Goal: Information Seeking & Learning: Learn about a topic

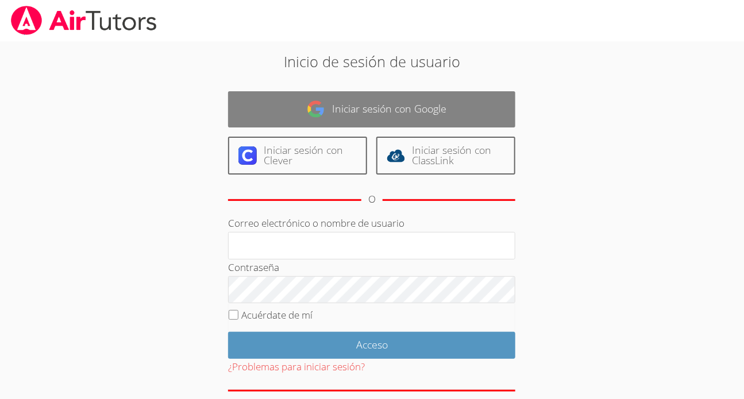
click at [367, 117] on link "Iniciar sesión con Google" at bounding box center [371, 109] width 287 height 36
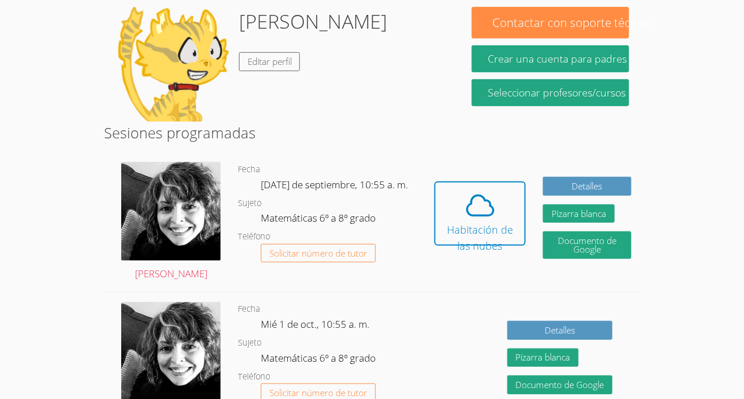
scroll to position [198, 0]
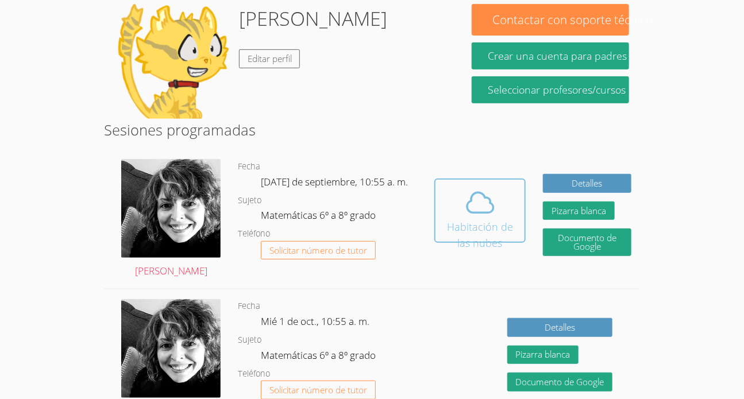
click at [476, 220] on font "Habitación de las nubes" at bounding box center [480, 235] width 66 height 30
click at [489, 193] on icon at bounding box center [480, 203] width 26 height 20
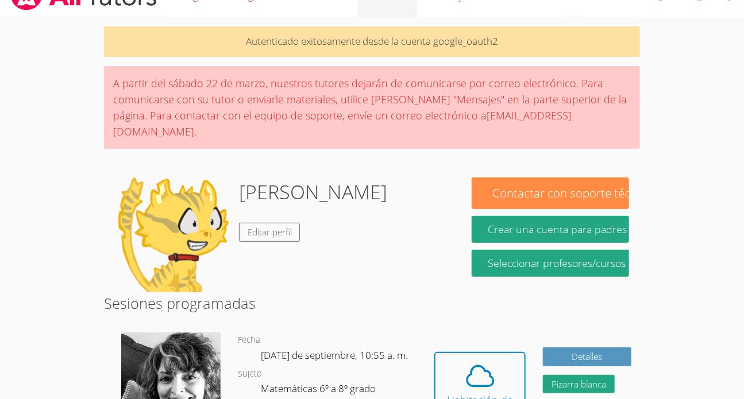
scroll to position [10, 0]
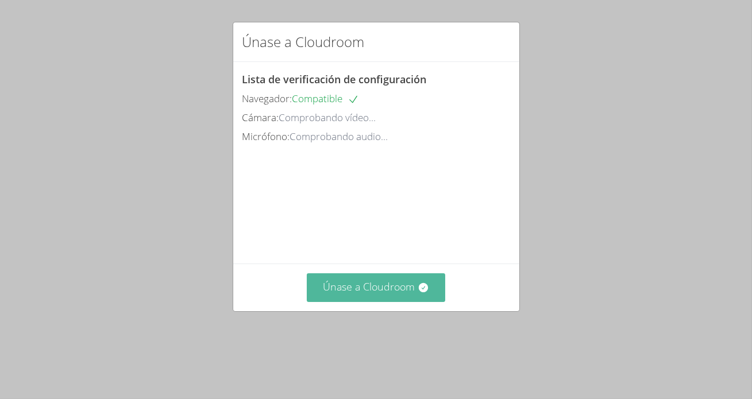
click at [377, 294] on font "Únase a Cloudroom" at bounding box center [369, 287] width 92 height 14
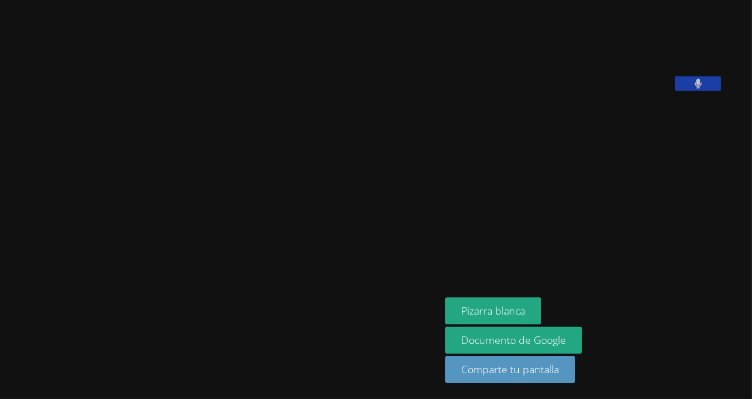
click at [134, 249] on video at bounding box center [220, 176] width 172 height 243
click at [134, 248] on video at bounding box center [220, 176] width 172 height 243
click at [461, 307] on font "Pizarra blanca" at bounding box center [493, 311] width 64 height 14
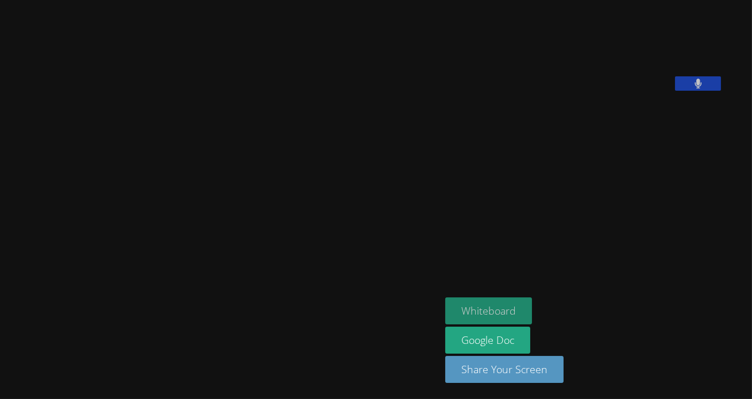
click at [656, 61] on div "[PERSON_NAME] [PERSON_NAME] [PERSON_NAME] Whiteboard Google Doc Share Your Scre…" at bounding box center [376, 199] width 752 height 399
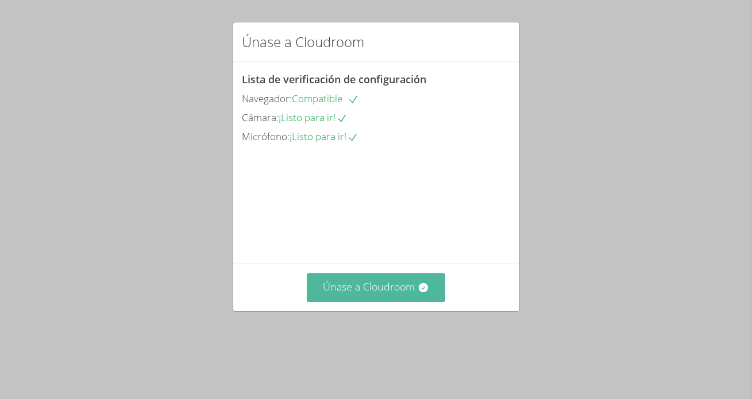
click at [400, 294] on font "Únase a Cloudroom" at bounding box center [369, 287] width 92 height 14
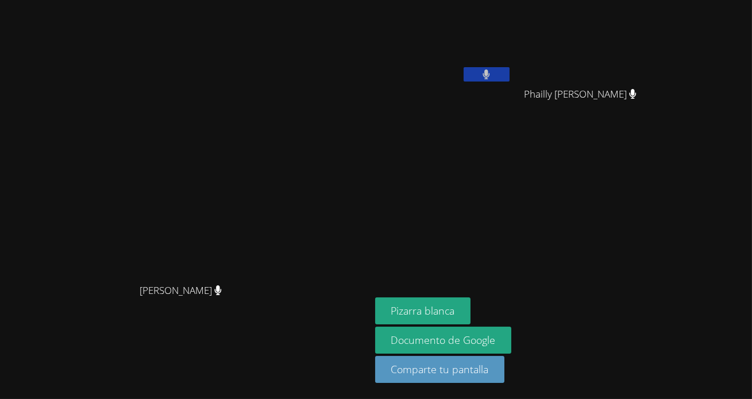
click at [510, 72] on button at bounding box center [487, 74] width 46 height 14
click at [512, 92] on div "[PERSON_NAME] [PERSON_NAME]" at bounding box center [443, 66] width 137 height 123
click at [492, 76] on icon at bounding box center [486, 75] width 12 height 10
click at [510, 72] on button at bounding box center [487, 74] width 46 height 14
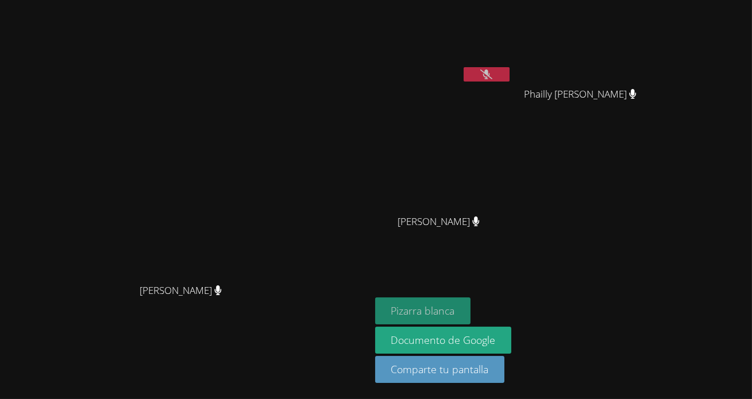
click at [454, 316] on font "Pizarra blanca" at bounding box center [423, 311] width 64 height 14
click at [653, 197] on div "Ashley Lopez Morales Phailly Alexandre Phailly Alexandre Mayson Barbot Mayson B…" at bounding box center [514, 130] width 278 height 250
click at [649, 207] on div "Ashley Lopez Morales Phailly Alexandre Phailly Alexandre Mayson Barbot Mayson B…" at bounding box center [514, 130] width 278 height 250
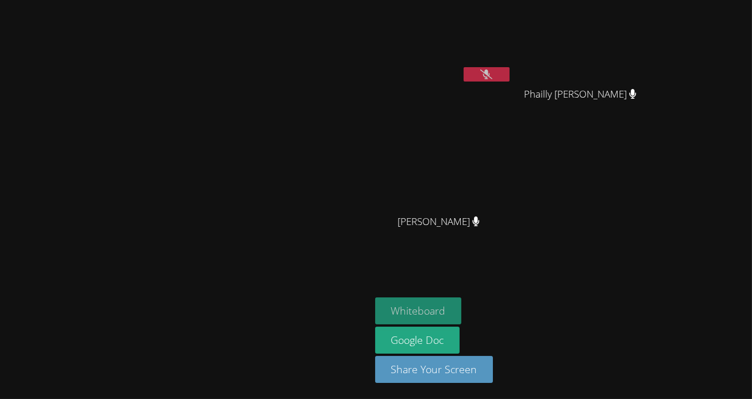
click at [271, 132] on video at bounding box center [185, 176] width 172 height 203
click at [271, 233] on video at bounding box center [185, 176] width 172 height 203
click at [271, 246] on video at bounding box center [185, 176] width 172 height 203
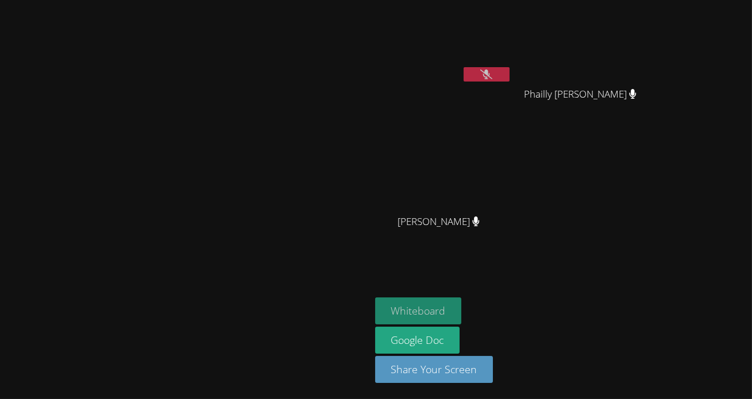
click at [510, 80] on button at bounding box center [487, 74] width 46 height 14
click at [99, 230] on video at bounding box center [185, 176] width 172 height 203
click at [271, 190] on video at bounding box center [185, 176] width 172 height 203
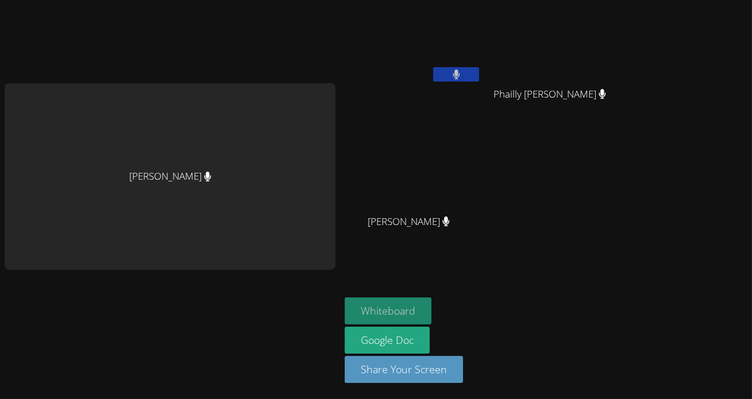
click at [274, 175] on div "[PERSON_NAME]" at bounding box center [170, 176] width 331 height 186
drag, startPoint x: 217, startPoint y: 180, endPoint x: 128, endPoint y: 230, distance: 102.4
click at [128, 230] on div "[PERSON_NAME]" at bounding box center [170, 176] width 331 height 186
drag, startPoint x: 128, startPoint y: 179, endPoint x: 412, endPoint y: -46, distance: 362.8
click at [412, 0] on html "Original text Rate this translation Your feedback will be used to help improve …" at bounding box center [376, 199] width 752 height 399
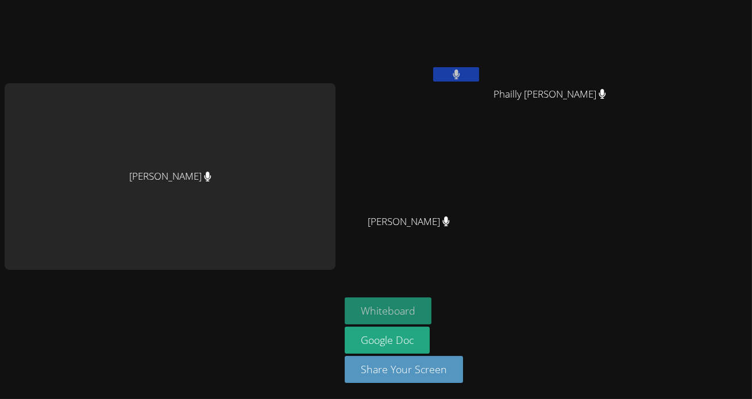
click at [455, 73] on icon at bounding box center [456, 75] width 7 height 10
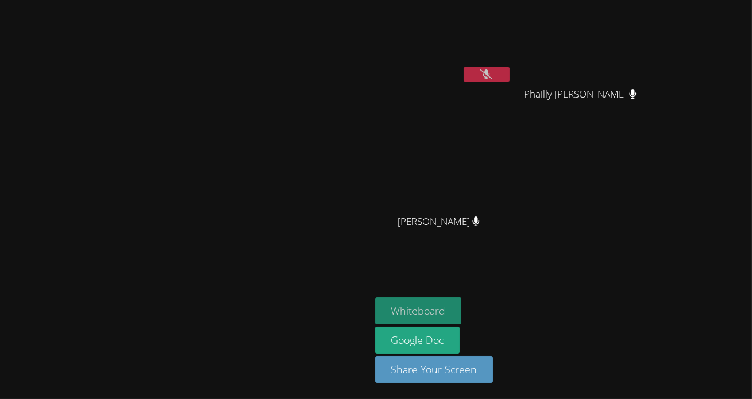
click at [271, 229] on video at bounding box center [185, 176] width 172 height 203
click at [271, 276] on video at bounding box center [185, 176] width 172 height 203
click at [271, 279] on video at bounding box center [185, 176] width 172 height 203
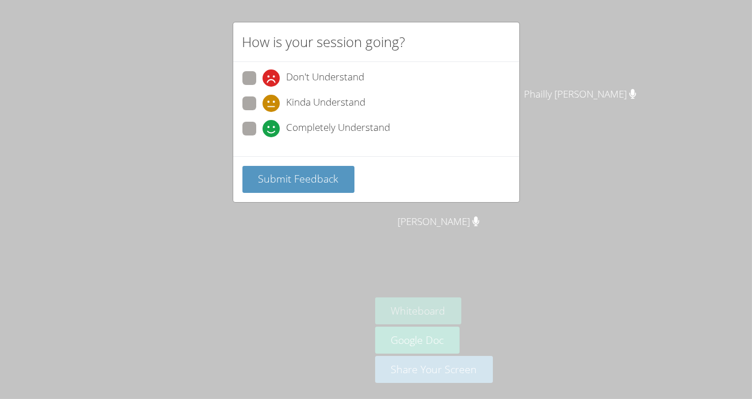
drag, startPoint x: 248, startPoint y: 134, endPoint x: 248, endPoint y: 121, distance: 13.8
click at [263, 137] on span at bounding box center [263, 137] width 0 height 0
click at [263, 122] on input "Completely Understand" at bounding box center [268, 127] width 10 height 10
radio input "true"
click at [283, 190] on button "Submit Feedback" at bounding box center [298, 179] width 113 height 27
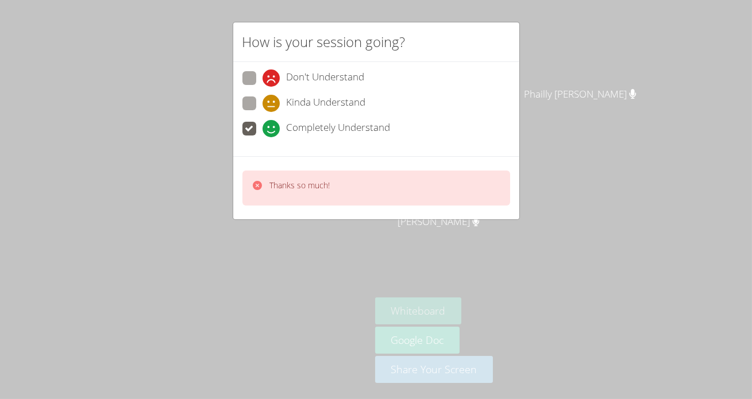
click at [298, 175] on div "Thanks so much!" at bounding box center [376, 188] width 268 height 35
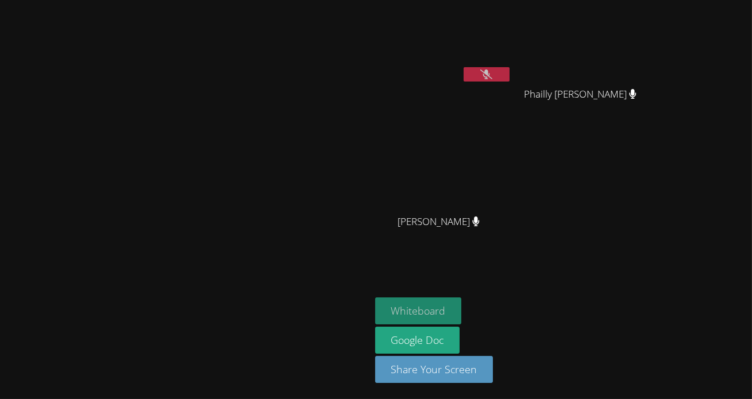
click at [254, 184] on video at bounding box center [185, 176] width 172 height 203
drag, startPoint x: 277, startPoint y: 299, endPoint x: 444, endPoint y: 335, distance: 170.4
click at [366, 325] on div "[PERSON_NAME]" at bounding box center [185, 199] width 361 height 249
